Goal: Find contact information: Find contact information

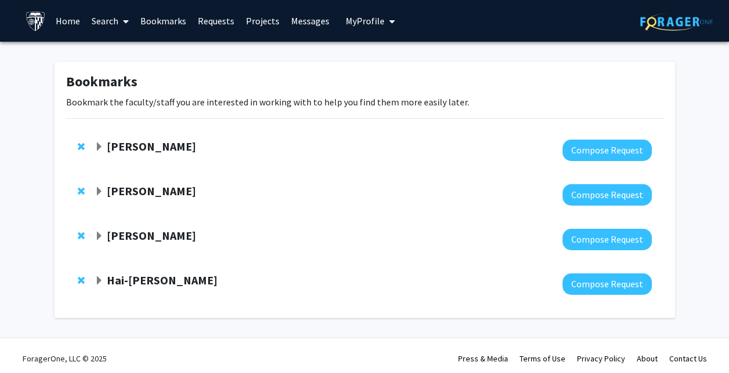
drag, startPoint x: 173, startPoint y: 239, endPoint x: 169, endPoint y: 234, distance: 7.1
click at [173, 239] on strong "[PERSON_NAME]" at bounding box center [151, 235] width 89 height 14
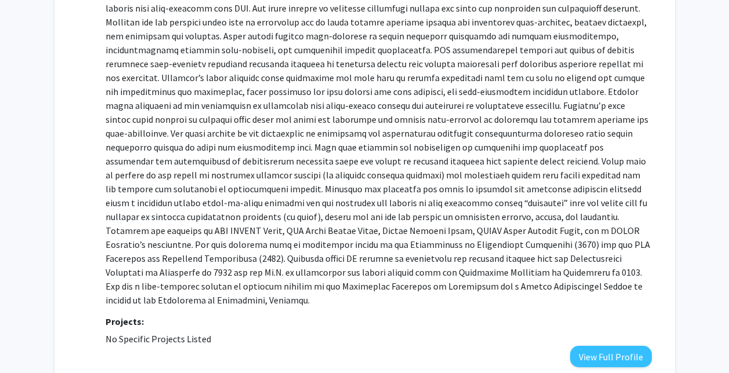
scroll to position [394, 0]
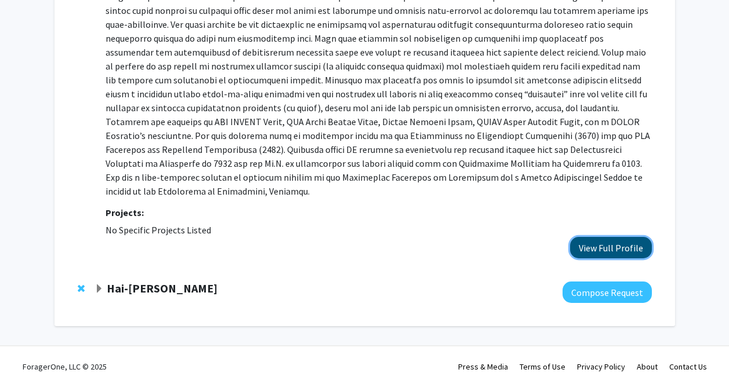
click at [584, 238] on button "View Full Profile" at bounding box center [611, 247] width 82 height 21
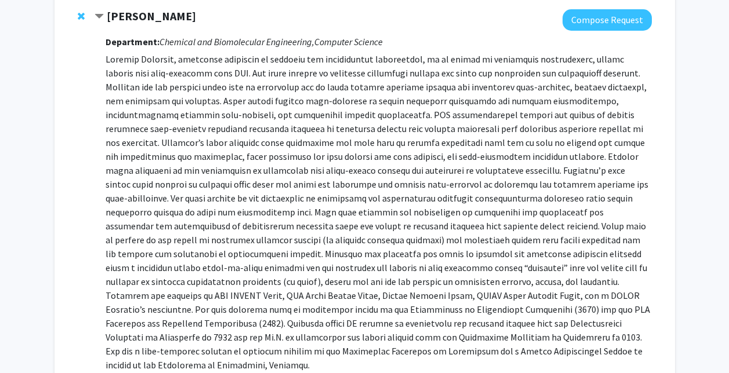
click at [154, 19] on strong "[PERSON_NAME]" at bounding box center [151, 16] width 89 height 14
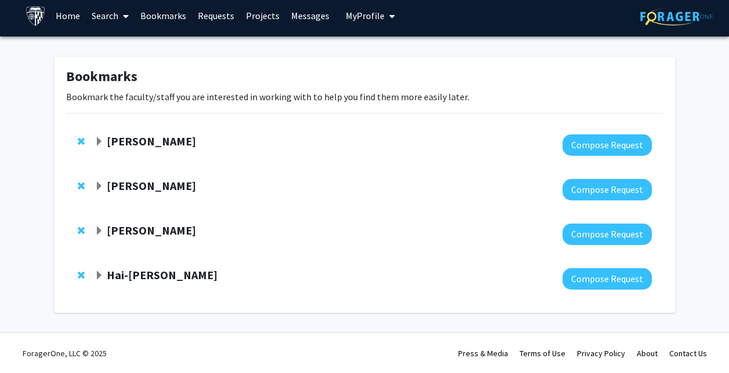
click at [195, 206] on div "[PERSON_NAME] Compose Request" at bounding box center [364, 190] width 597 height 45
click at [140, 190] on strong "[PERSON_NAME]" at bounding box center [151, 186] width 89 height 14
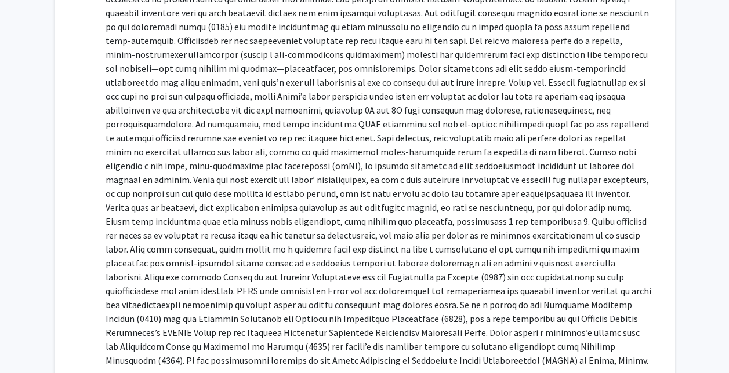
scroll to position [517, 0]
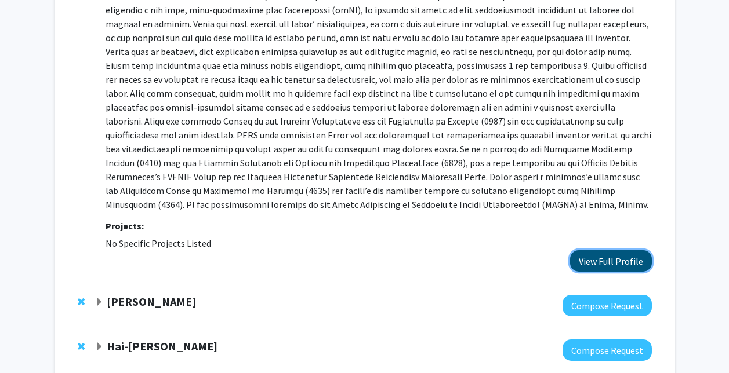
click at [601, 250] on button "View Full Profile" at bounding box center [611, 260] width 82 height 21
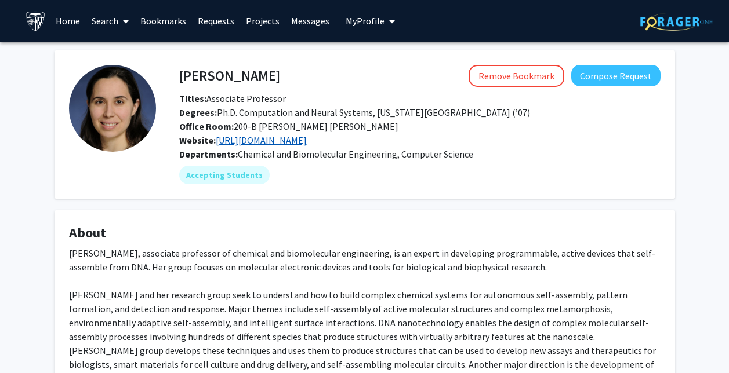
click at [307, 141] on link "[URL][DOMAIN_NAME]" at bounding box center [261, 141] width 91 height 12
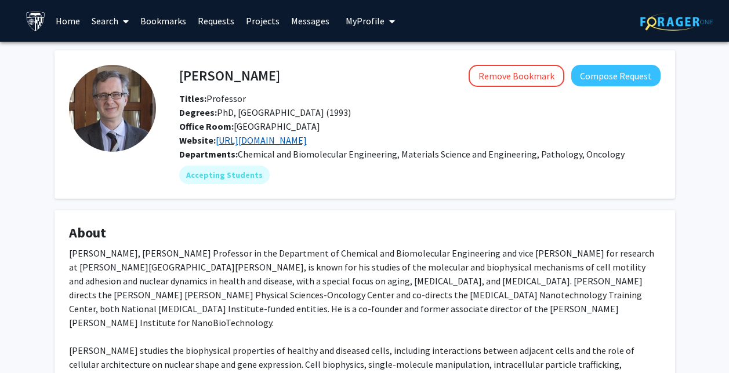
click at [307, 144] on link "[URL][DOMAIN_NAME]" at bounding box center [261, 141] width 91 height 12
